Goal: Unclear: Browse casually

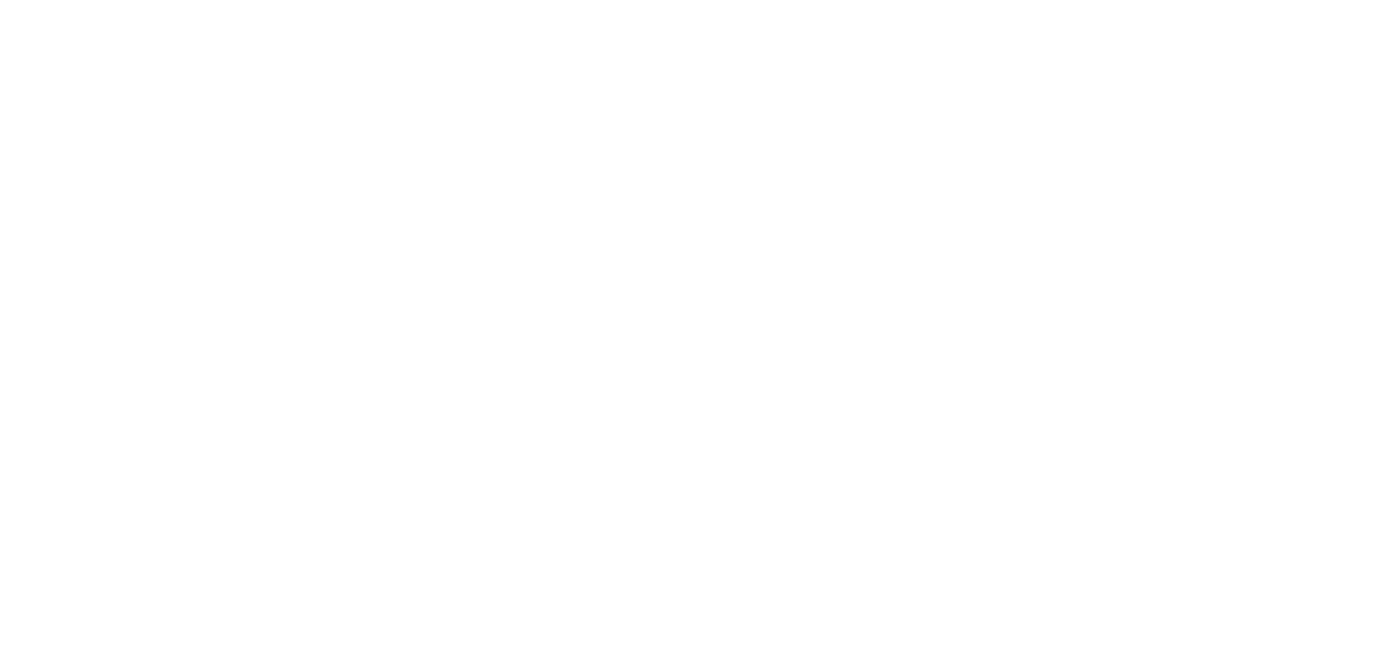
click at [394, 271] on div at bounding box center [695, 324] width 1391 height 649
